Goal: Use online tool/utility: Utilize a website feature to perform a specific function

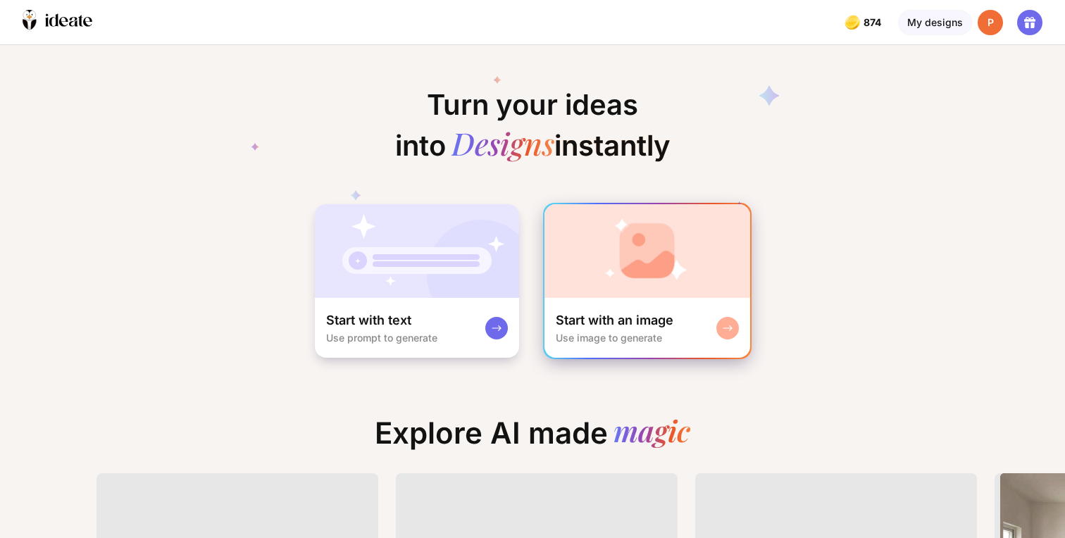
click at [604, 289] on img at bounding box center [648, 251] width 206 height 94
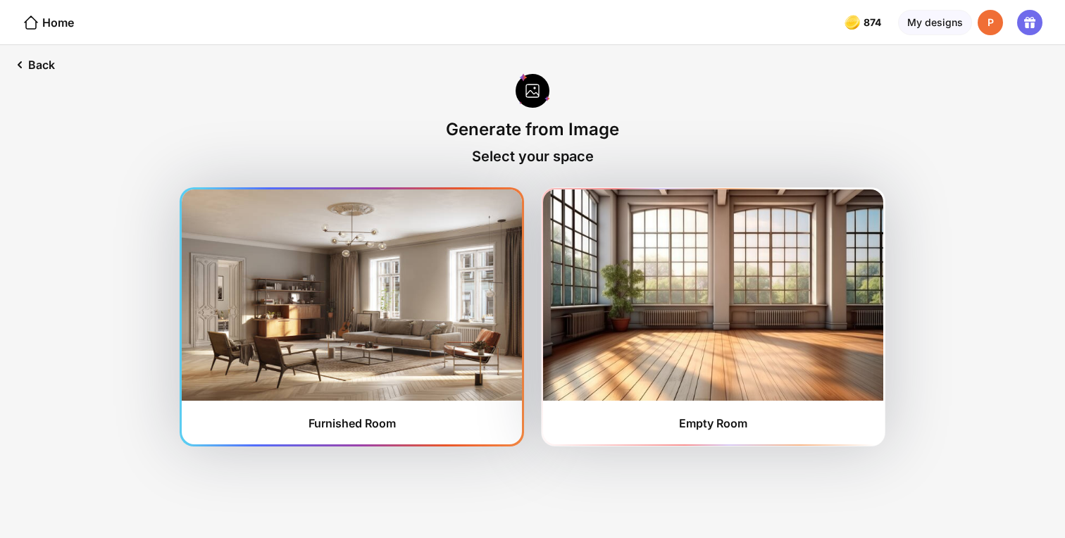
click at [441, 311] on img at bounding box center [352, 295] width 340 height 211
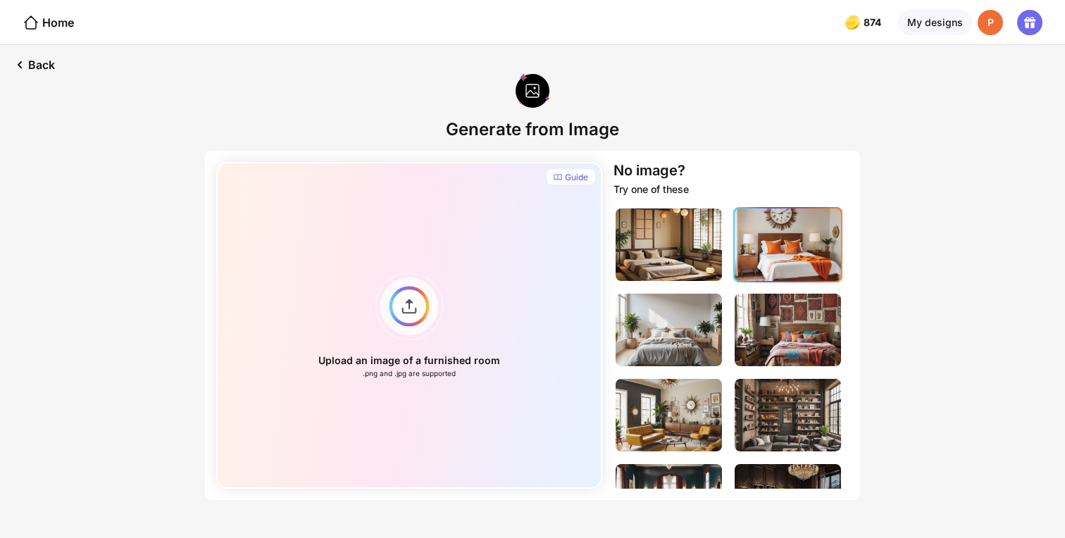
click at [758, 249] on img at bounding box center [788, 245] width 106 height 73
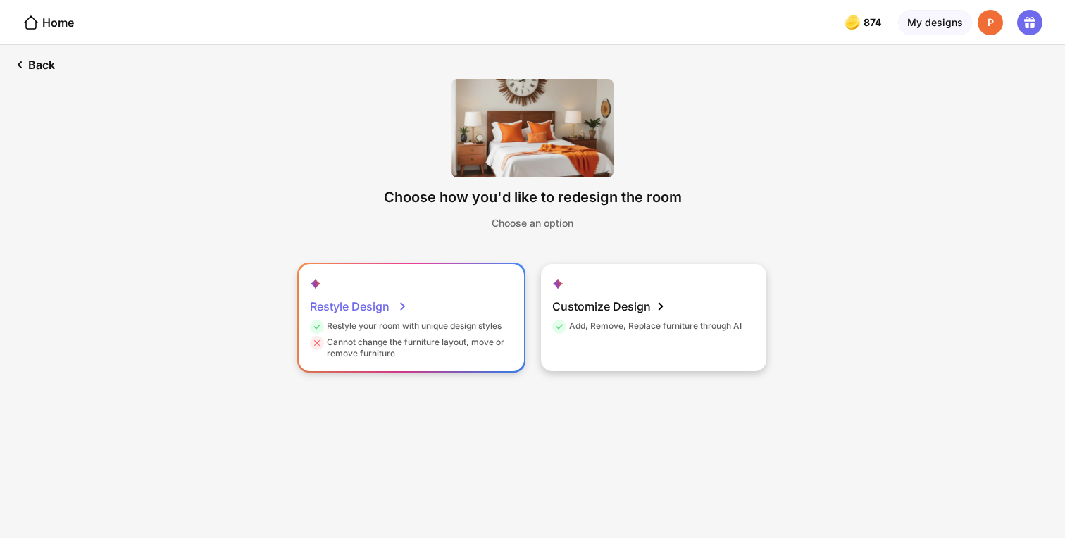
click at [457, 302] on div "Restyle Design Restyle your room with unique design styles Cannot change the fu…" at bounding box center [411, 317] width 225 height 107
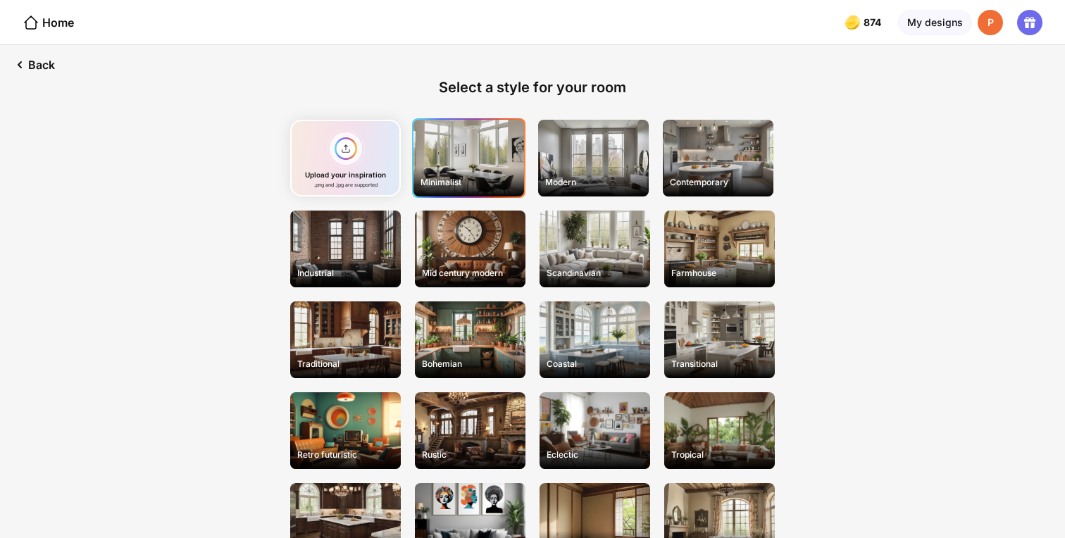
click at [469, 168] on div "Minimalist" at bounding box center [469, 158] width 111 height 77
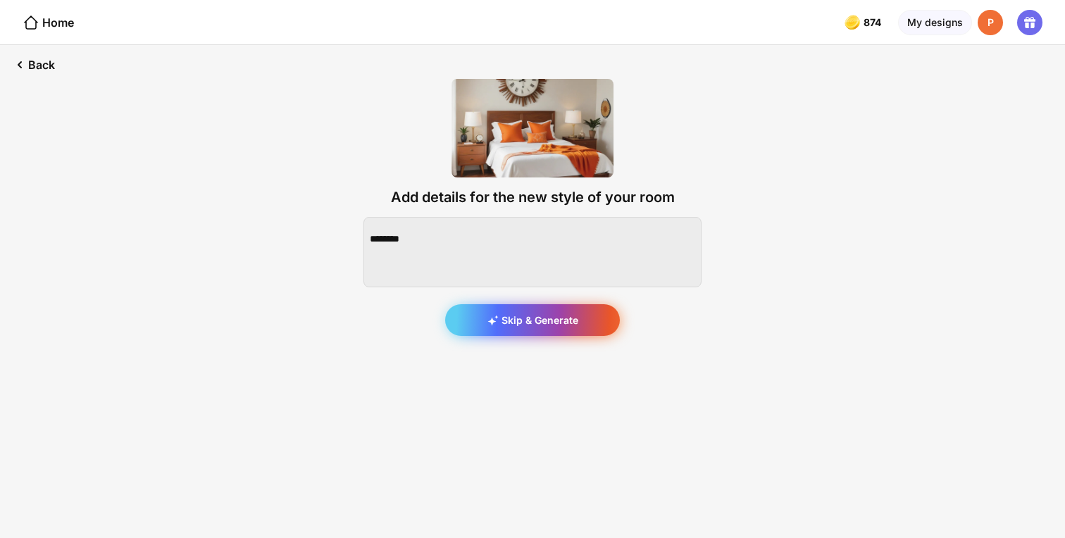
click at [523, 324] on div "Skip & Generate" at bounding box center [532, 320] width 175 height 32
